Goal: Book appointment/travel/reservation

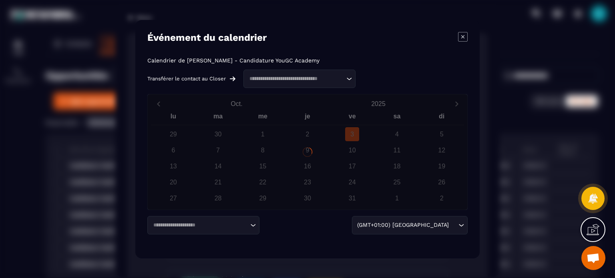
scroll to position [39, 0]
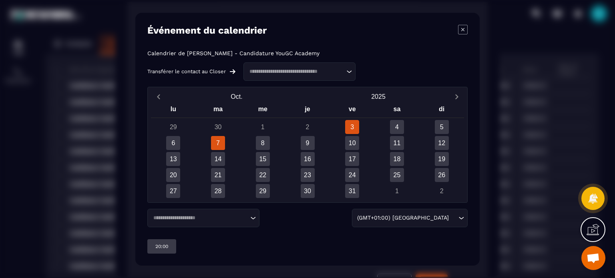
click at [221, 143] on div "7" at bounding box center [218, 143] width 14 height 14
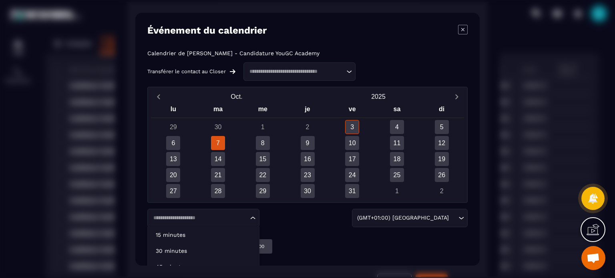
click at [247, 221] on input "Search for option" at bounding box center [200, 218] width 98 height 8
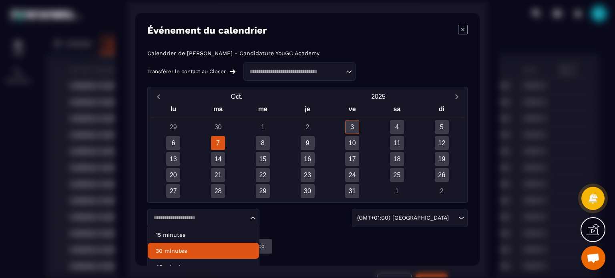
click at [189, 250] on p "30 minutes" at bounding box center [203, 251] width 95 height 8
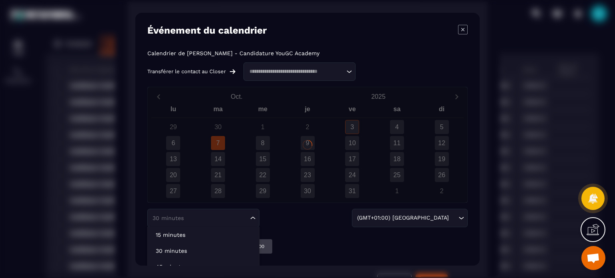
click at [256, 217] on icon "Search for option" at bounding box center [253, 218] width 8 height 8
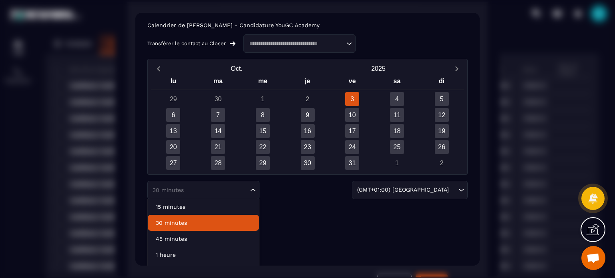
scroll to position [40, 0]
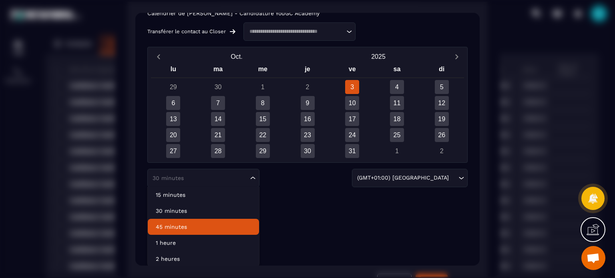
click at [211, 229] on p "45 minutes" at bounding box center [203, 227] width 95 height 8
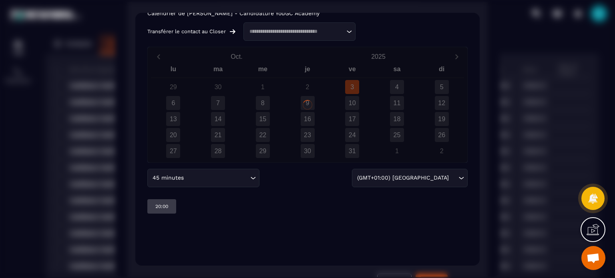
scroll to position [0, 0]
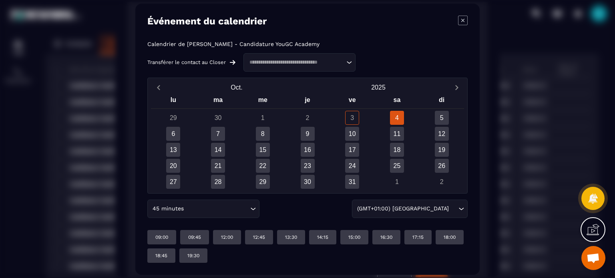
click at [251, 221] on div "Calendrier de [PERSON_NAME] - Candidature YouGC Academy Transférer le contact a…" at bounding box center [307, 152] width 320 height 222
click at [254, 216] on div "45 minutes Loading..." at bounding box center [203, 209] width 112 height 18
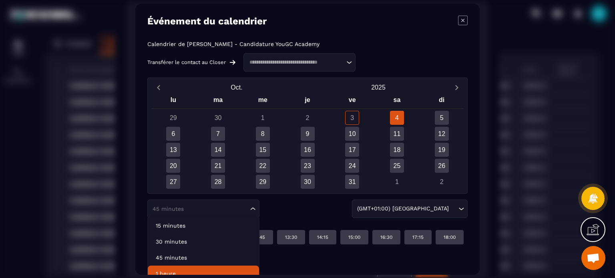
click at [179, 270] on p "1 heure" at bounding box center [203, 274] width 95 height 8
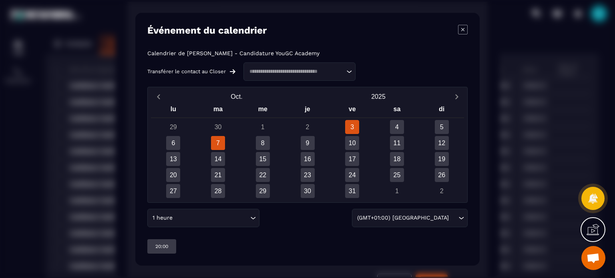
click at [215, 141] on div "7" at bounding box center [218, 143] width 14 height 14
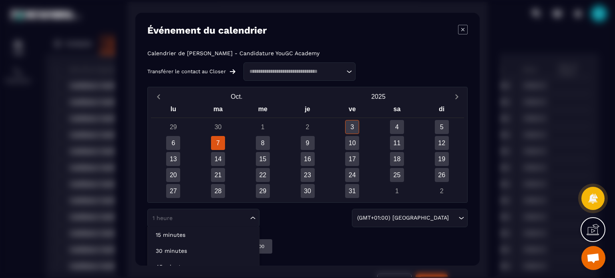
click at [230, 223] on div "1 heure Loading..." at bounding box center [203, 218] width 112 height 18
click at [180, 263] on p "45 minutes" at bounding box center [203, 267] width 95 height 8
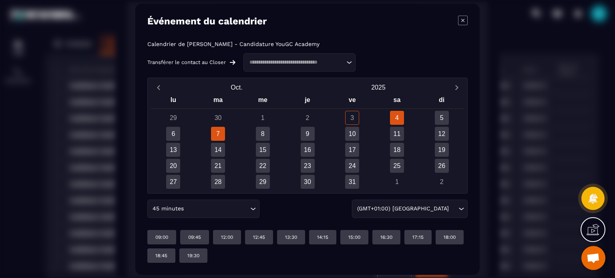
click at [220, 135] on div "7" at bounding box center [218, 134] width 14 height 14
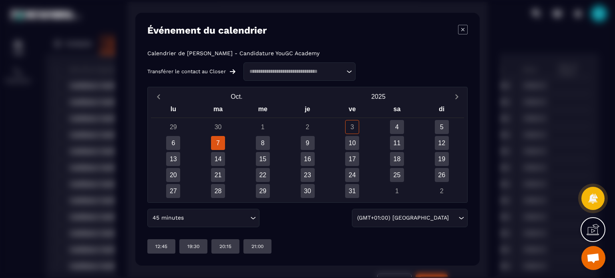
click at [306, 76] on div "Loading..." at bounding box center [299, 71] width 112 height 18
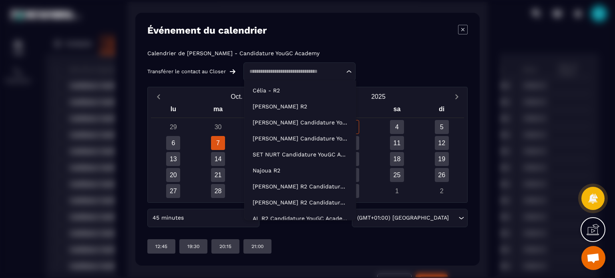
click at [386, 60] on div "Calendrier de [PERSON_NAME] - Candidature YouGC Academy Transférer le contact a…" at bounding box center [307, 65] width 320 height 31
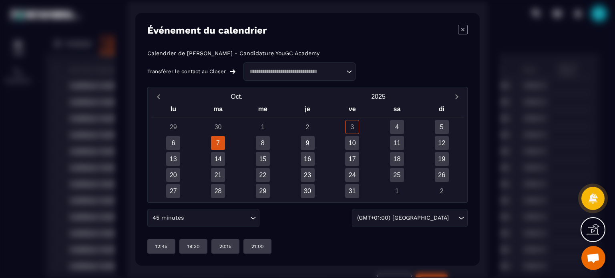
click at [355, 70] on div "Loading..." at bounding box center [299, 71] width 112 height 18
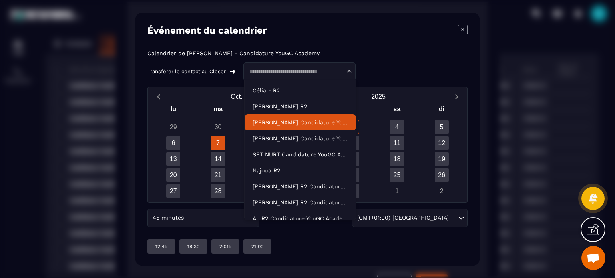
scroll to position [24, 0]
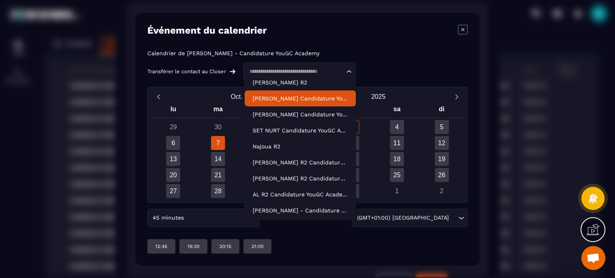
click at [312, 104] on li "[PERSON_NAME] Candidature YouGC Academy - R1 Reprogrammé-copy-copy" at bounding box center [300, 98] width 111 height 16
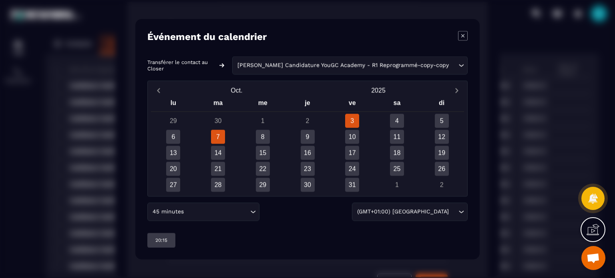
click at [219, 137] on div "7" at bounding box center [218, 137] width 14 height 14
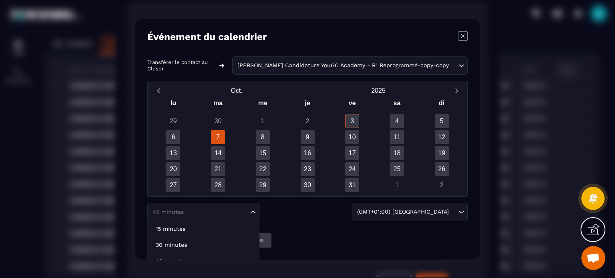
click at [237, 216] on div "45 minutes Loading..." at bounding box center [203, 212] width 112 height 18
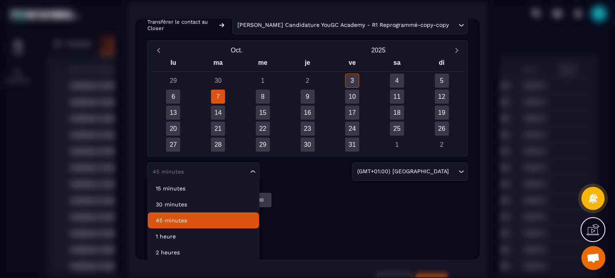
scroll to position [42, 0]
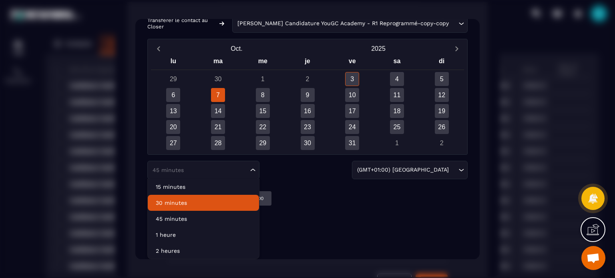
click at [197, 208] on li "30 minutes" at bounding box center [203, 203] width 111 height 16
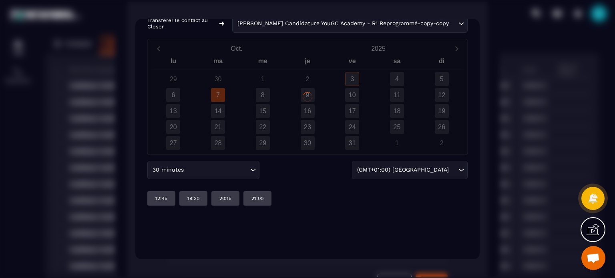
scroll to position [0, 0]
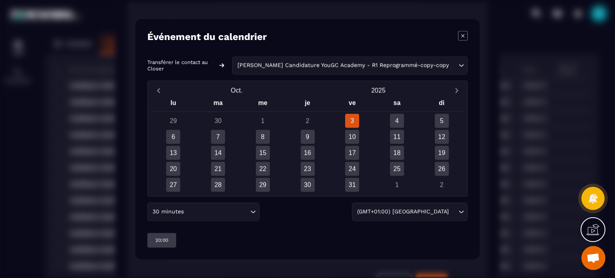
click at [249, 214] on div "30 minutes" at bounding box center [199, 211] width 99 height 9
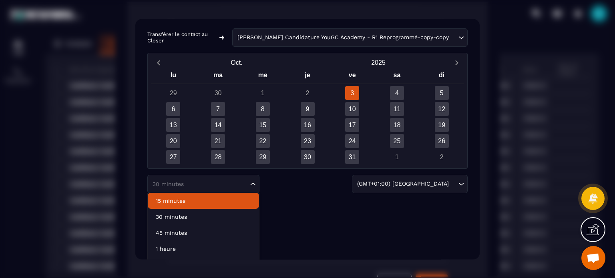
scroll to position [42, 0]
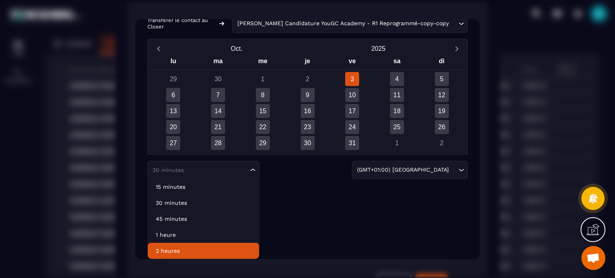
click at [173, 253] on p "2 heures" at bounding box center [203, 251] width 95 height 8
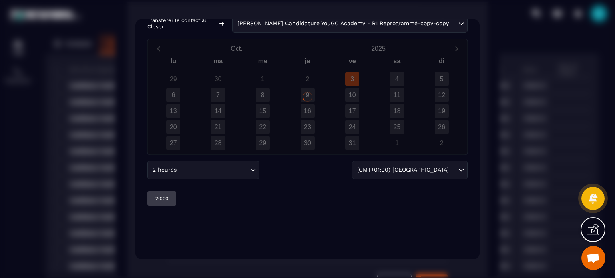
scroll to position [0, 0]
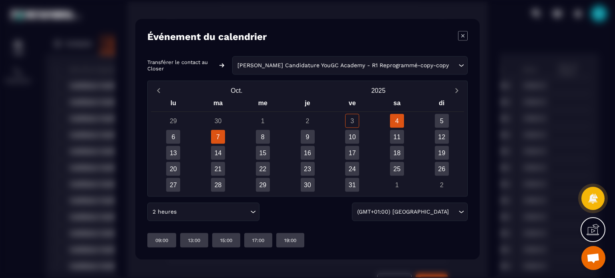
click at [215, 133] on div "7" at bounding box center [218, 137] width 14 height 14
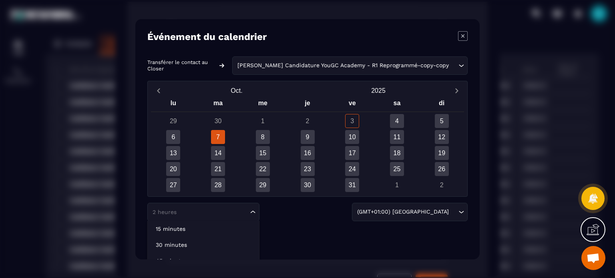
click at [227, 214] on input "Search for option" at bounding box center [200, 212] width 98 height 8
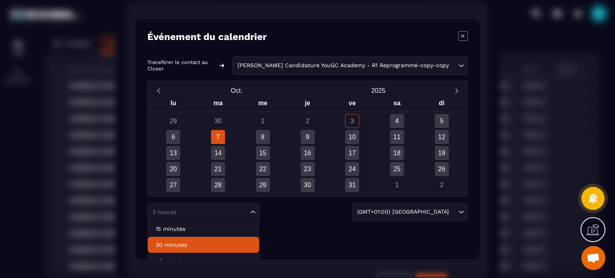
click at [180, 241] on p "30 minutes" at bounding box center [203, 245] width 95 height 8
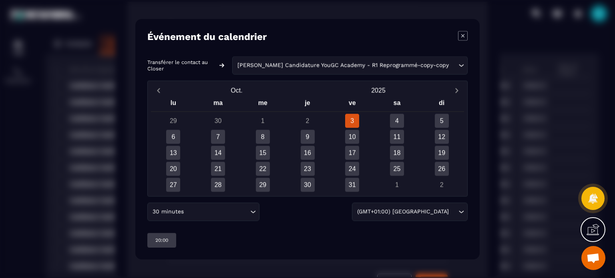
click at [219, 137] on div "7" at bounding box center [218, 137] width 14 height 14
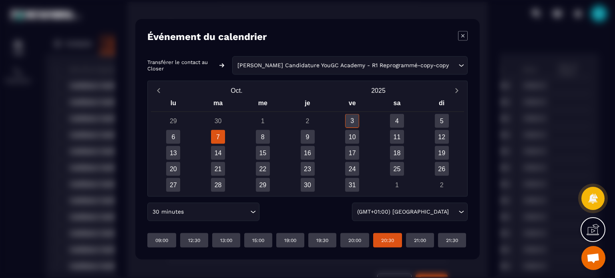
click at [383, 240] on p "20:30" at bounding box center [387, 240] width 13 height 6
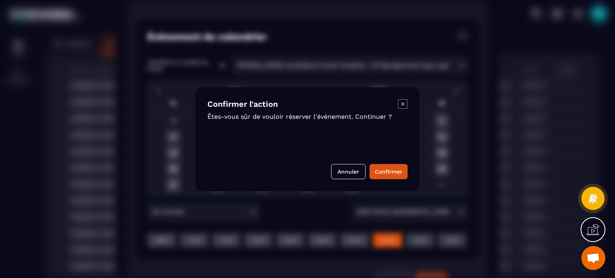
click at [404, 105] on icon "Modal window" at bounding box center [402, 103] width 3 height 3
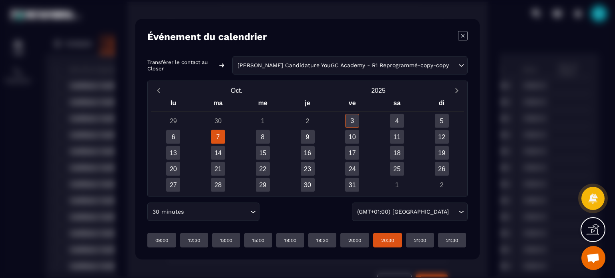
click at [464, 35] on icon "Modal window" at bounding box center [463, 36] width 10 height 10
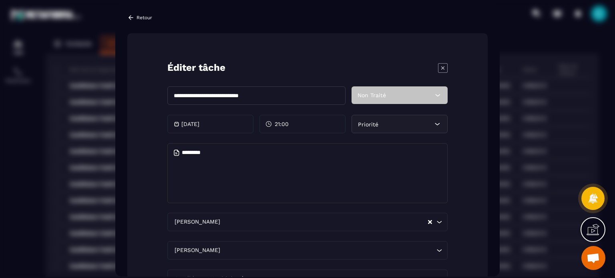
click at [442, 68] on icon "Modal window" at bounding box center [442, 67] width 3 height 3
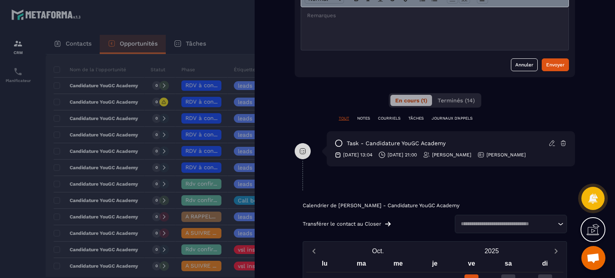
click at [253, 65] on div at bounding box center [307, 139] width 615 height 278
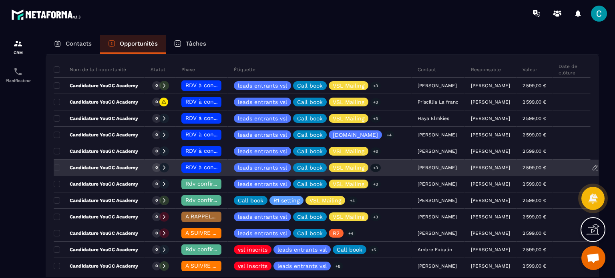
click at [414, 165] on div "[PERSON_NAME]" at bounding box center [438, 168] width 53 height 16
